Goal: Transaction & Acquisition: Purchase product/service

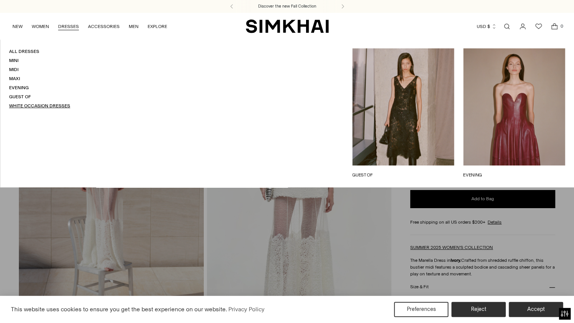
click at [30, 105] on link "White Occasion Dresses" at bounding box center [39, 105] width 61 height 5
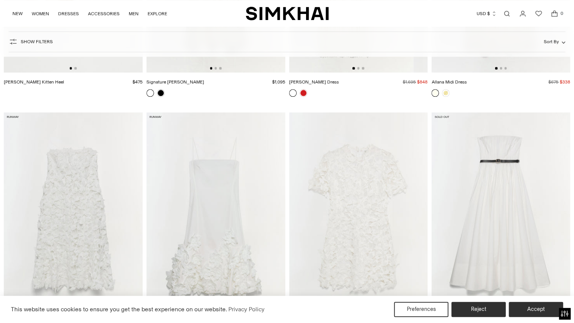
scroll to position [4020, 0]
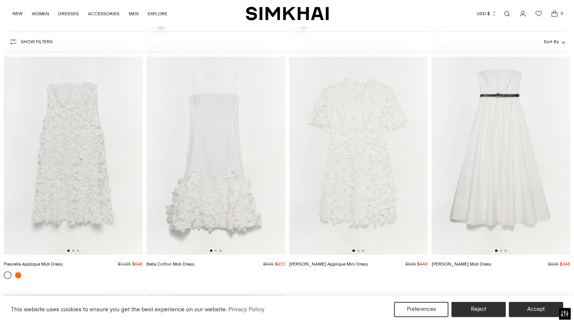
click at [214, 250] on div at bounding box center [216, 250] width 12 height 2
click at [218, 250] on div at bounding box center [216, 250] width 12 height 2
click at [215, 250] on button "Go to slide 2" at bounding box center [216, 250] width 2 height 2
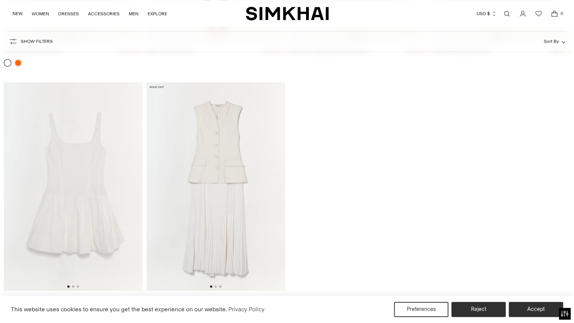
scroll to position [4251, 0]
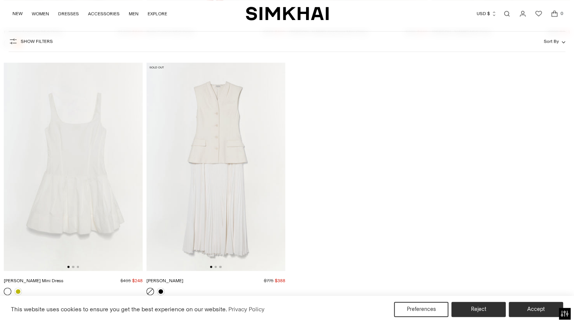
click at [215, 267] on img at bounding box center [216, 166] width 139 height 208
